Goal: Task Accomplishment & Management: Manage account settings

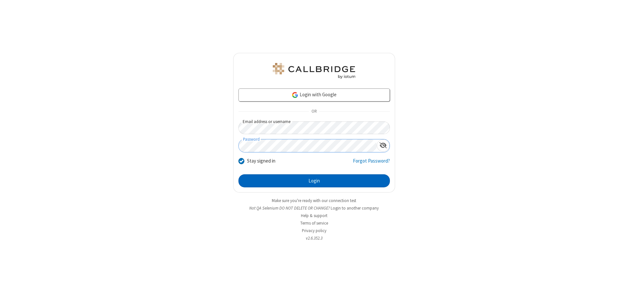
click at [314, 181] on button "Login" at bounding box center [313, 181] width 151 height 13
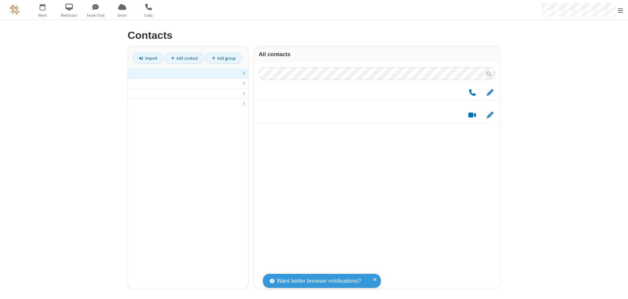
click at [188, 77] on link at bounding box center [188, 74] width 120 height 10
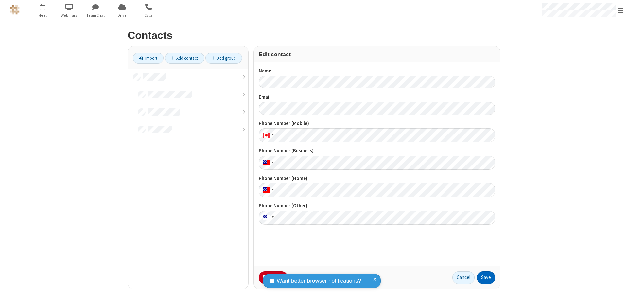
click at [486, 278] on button "Save" at bounding box center [486, 278] width 18 height 13
